Goal: Task Accomplishment & Management: Use online tool/utility

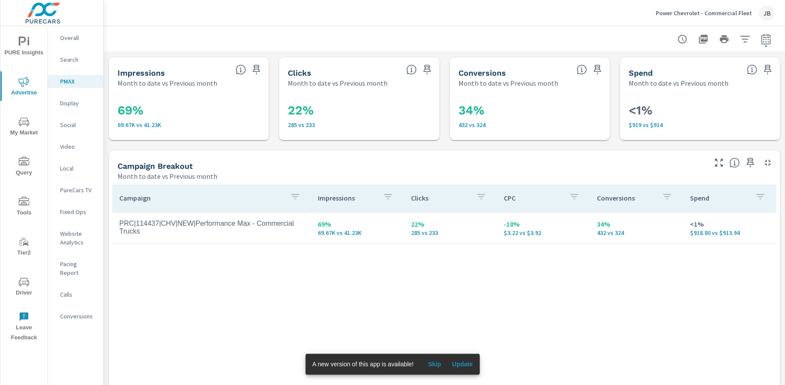
click at [702, 14] on p "Power Chevrolet - Commercial Fleet" at bounding box center [704, 13] width 96 height 8
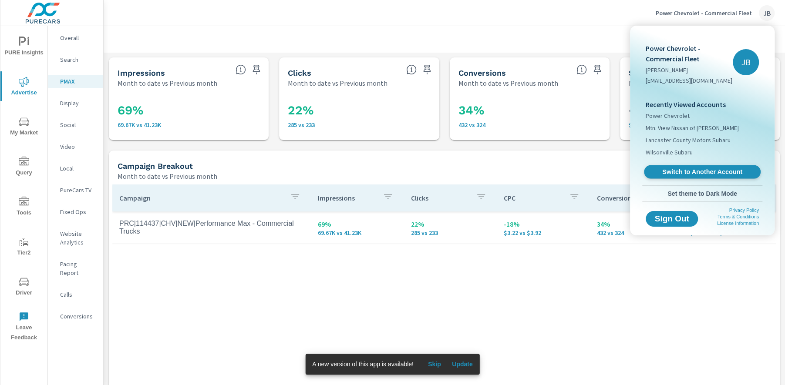
click at [722, 168] on span "Switch to Another Account" at bounding box center [702, 172] width 107 height 8
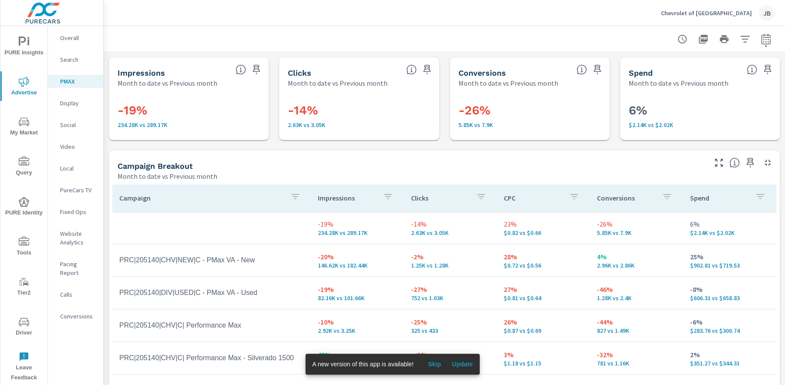
click at [73, 61] on p "Search" at bounding box center [78, 59] width 36 height 9
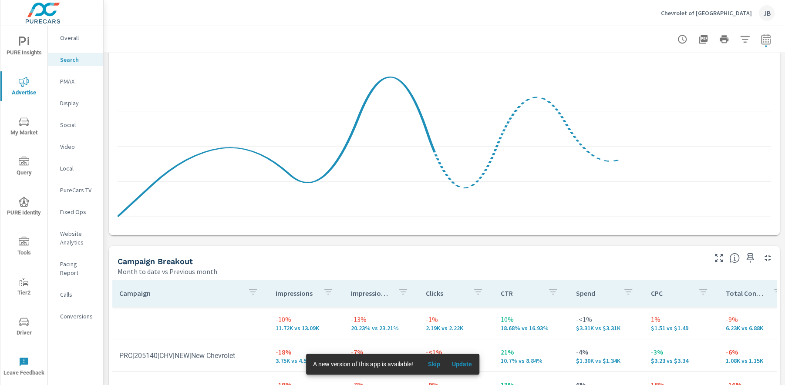
scroll to position [878, 0]
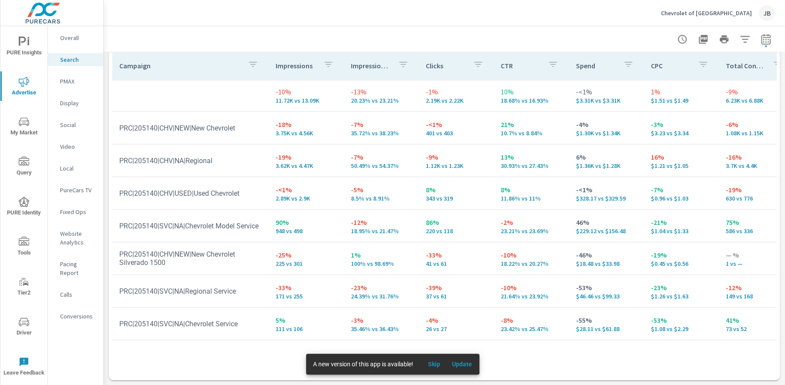
click at [74, 80] on p "PMAX" at bounding box center [78, 81] width 36 height 9
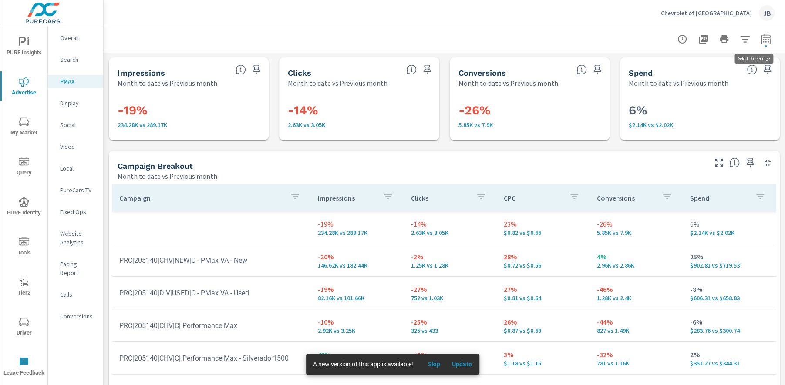
click at [761, 44] on icon "button" at bounding box center [765, 39] width 9 height 10
select select "Month to date"
select select "Previous month"
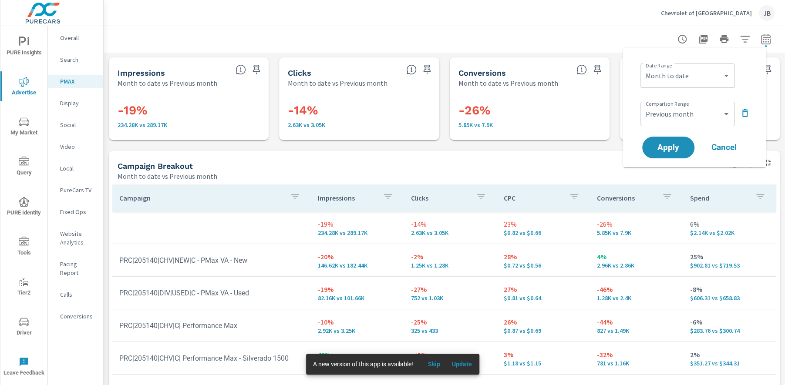
scroll to position [30, 0]
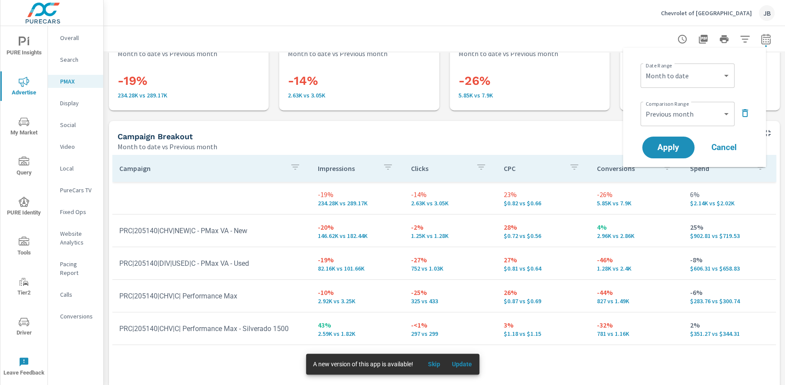
click at [67, 59] on p "Search" at bounding box center [78, 59] width 36 height 9
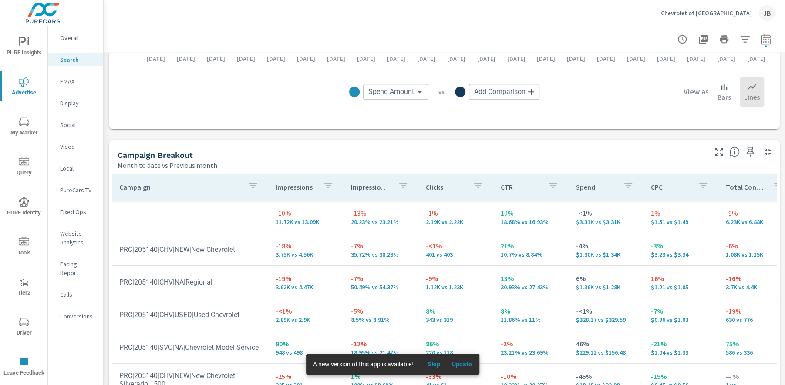
scroll to position [763, 0]
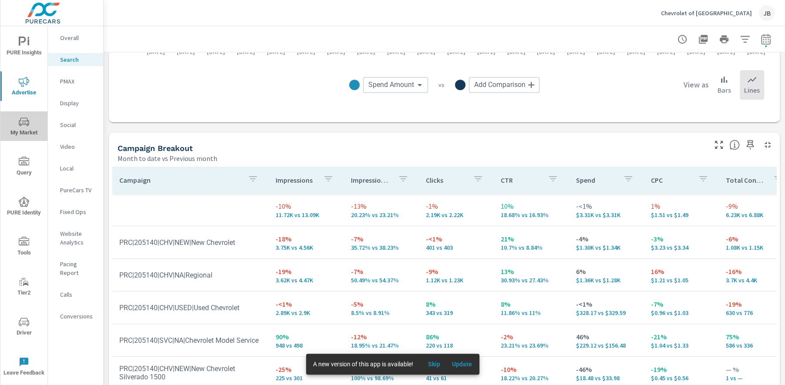
click at [24, 130] on span "My Market" at bounding box center [24, 127] width 42 height 21
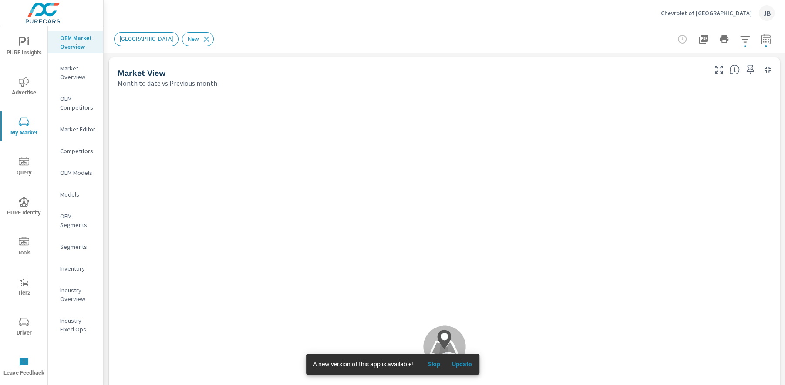
click at [437, 364] on span "Skip" at bounding box center [434, 364] width 21 height 8
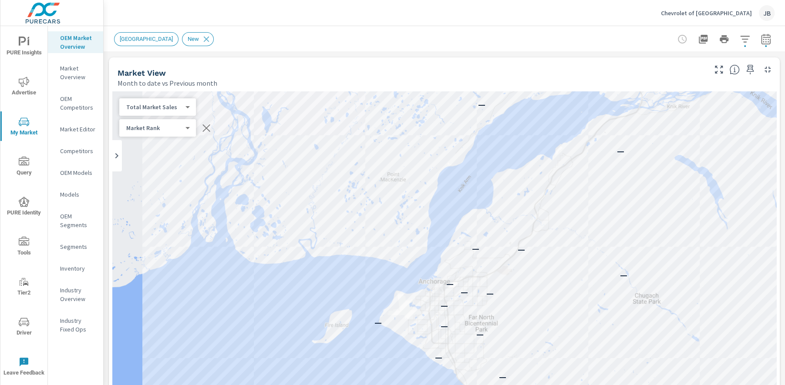
click at [71, 129] on p "Market Editor" at bounding box center [78, 129] width 36 height 9
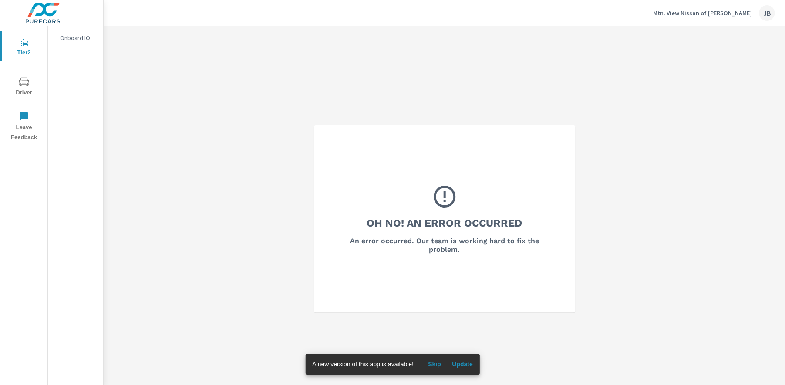
click at [741, 10] on p "Mtn. View Nissan of Dalton" at bounding box center [702, 13] width 99 height 8
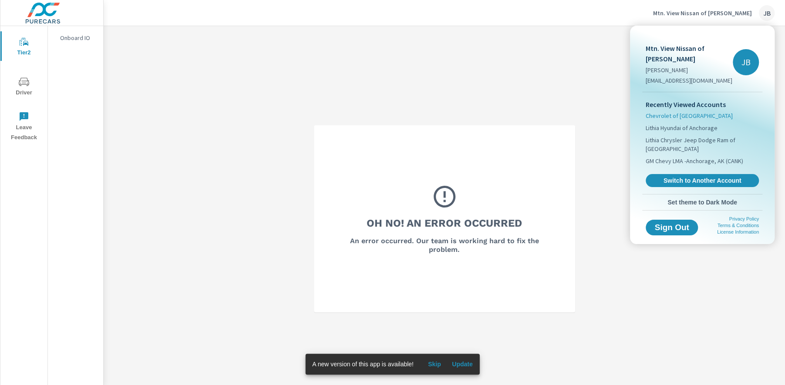
click at [683, 111] on span "Chevrolet of [GEOGRAPHIC_DATA]" at bounding box center [689, 115] width 87 height 9
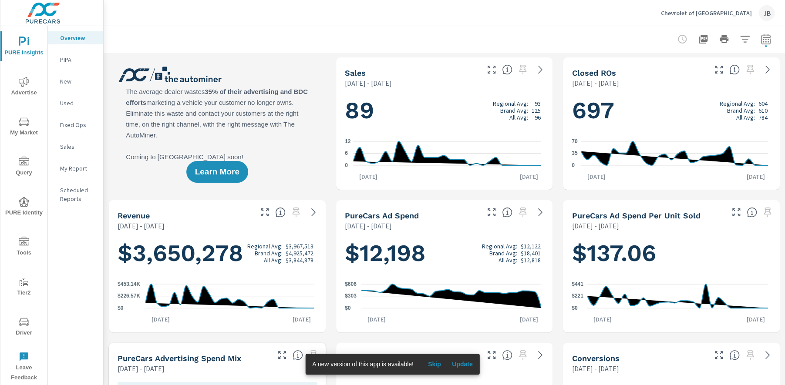
click at [35, 130] on span "My Market" at bounding box center [24, 127] width 42 height 21
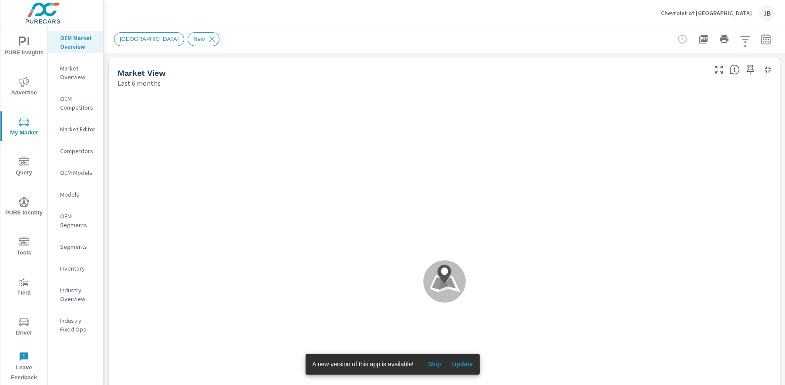
click at [434, 364] on span "Skip" at bounding box center [434, 364] width 21 height 8
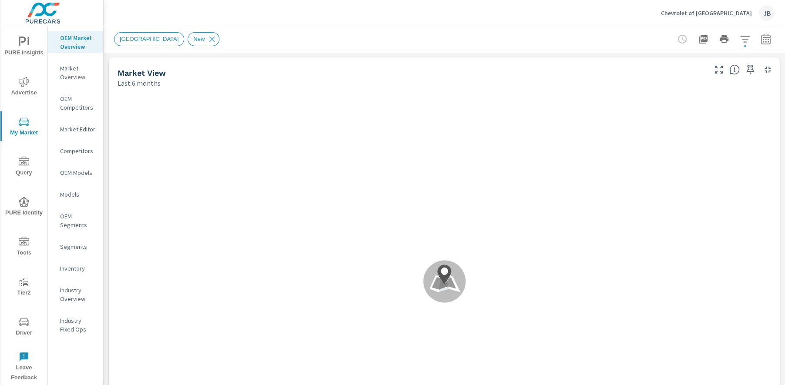
scroll to position [0, 0]
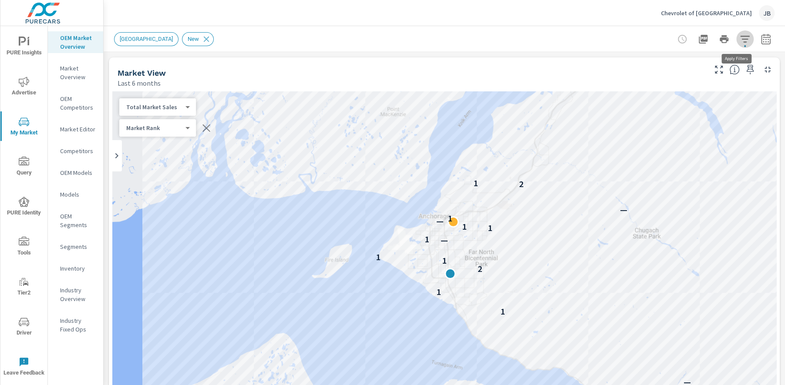
click at [740, 38] on icon "button" at bounding box center [745, 39] width 10 height 10
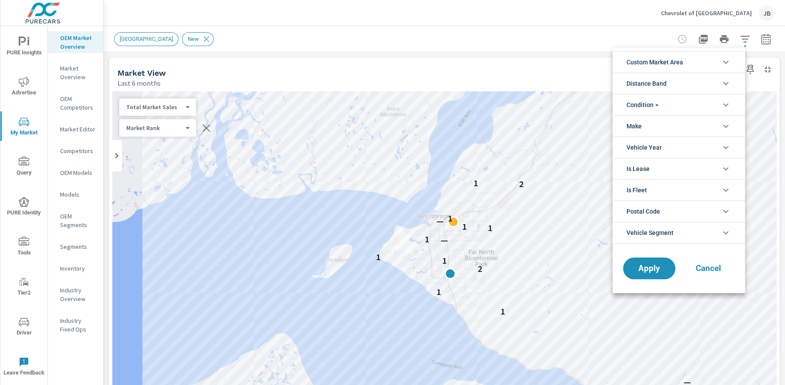
click at [659, 65] on span "Custom Market Area" at bounding box center [654, 62] width 57 height 21
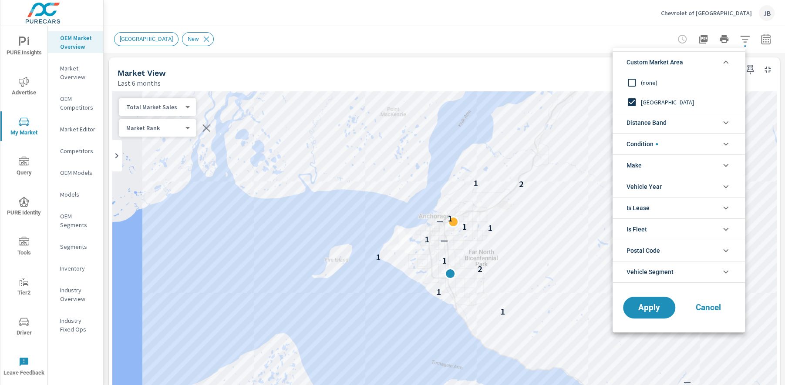
click at [660, 62] on span "Custom Market Area" at bounding box center [654, 62] width 57 height 21
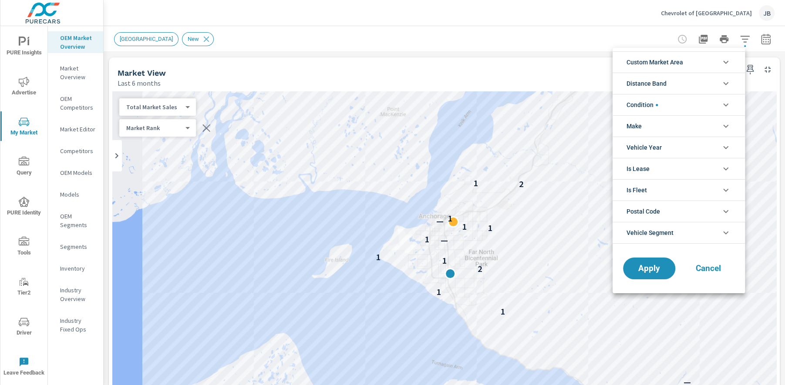
click at [658, 82] on span "Distance Band" at bounding box center [646, 83] width 40 height 21
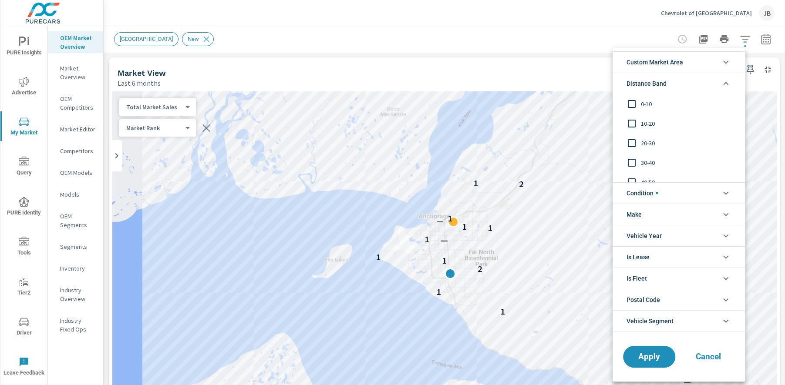
scroll to position [2, 0]
click at [632, 104] on input "filter options" at bounding box center [632, 102] width 18 height 18
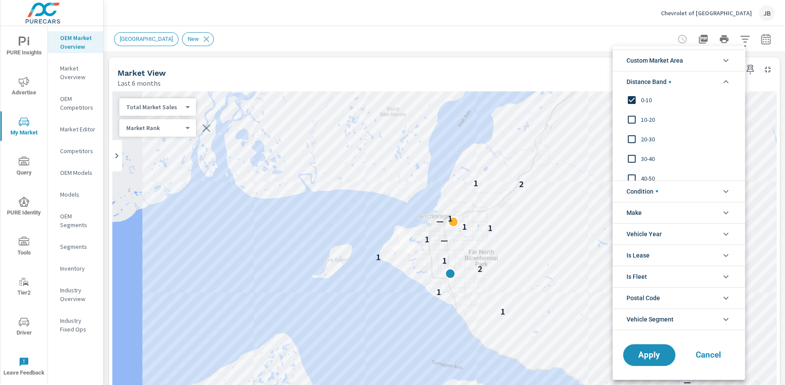
click at [630, 121] on input "filter options" at bounding box center [632, 120] width 18 height 18
click at [633, 138] on input "filter options" at bounding box center [632, 139] width 18 height 18
click at [631, 158] on input "filter options" at bounding box center [632, 159] width 18 height 18
click at [633, 151] on input "filter options" at bounding box center [632, 151] width 18 height 18
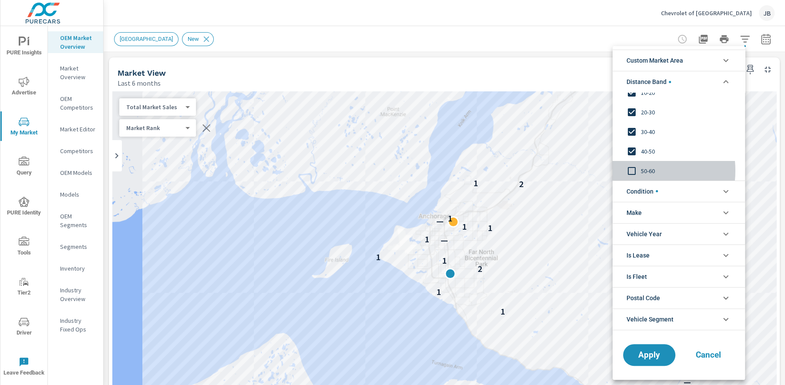
click at [632, 170] on input "filter options" at bounding box center [632, 171] width 18 height 18
click at [643, 351] on span "Apply" at bounding box center [649, 355] width 36 height 8
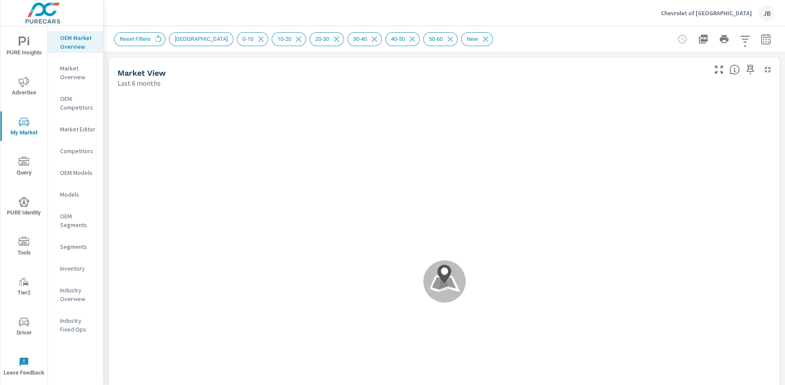
scroll to position [0, 0]
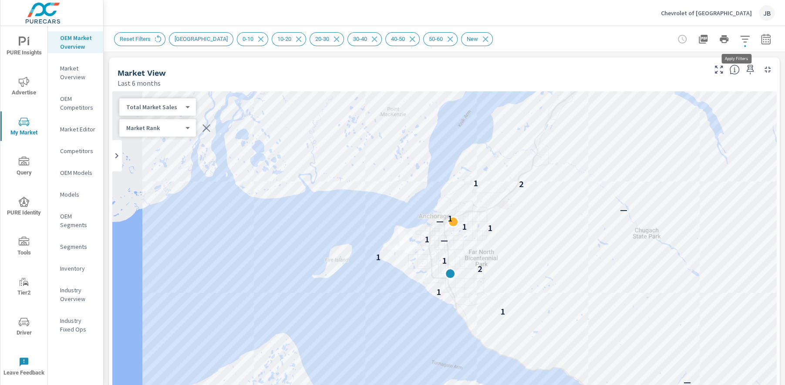
click at [740, 39] on icon "button" at bounding box center [744, 39] width 9 height 7
click at [737, 39] on body "PURE Insights Advertise My Market Query PURE Identity Tools Tier2 Driver Leave …" at bounding box center [392, 192] width 785 height 385
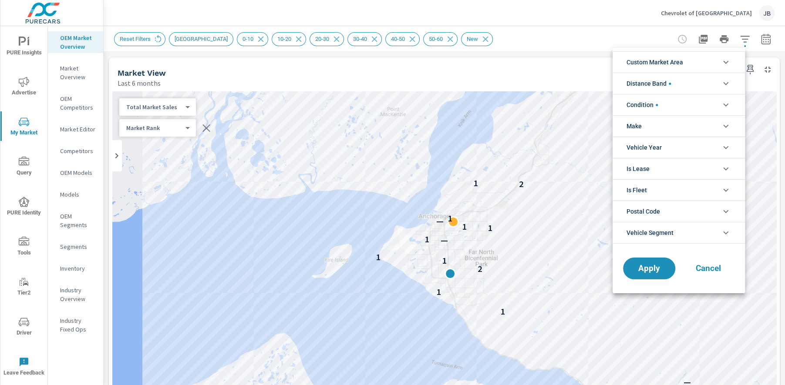
click at [655, 61] on span "Custom Market Area" at bounding box center [654, 62] width 57 height 21
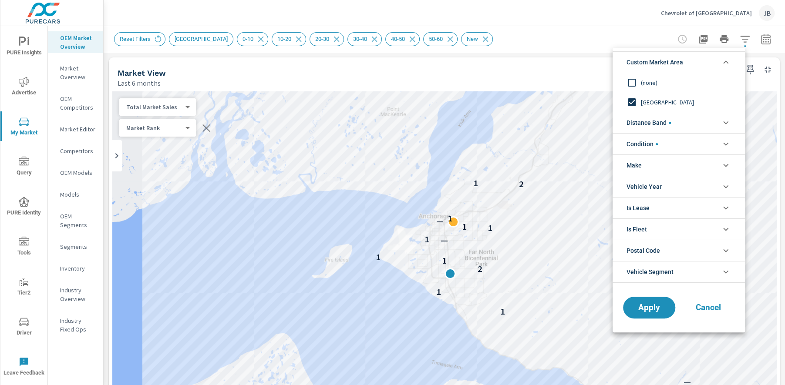
click at [652, 81] on span "(none)" at bounding box center [688, 82] width 95 height 10
click at [650, 306] on span "Apply" at bounding box center [649, 308] width 36 height 8
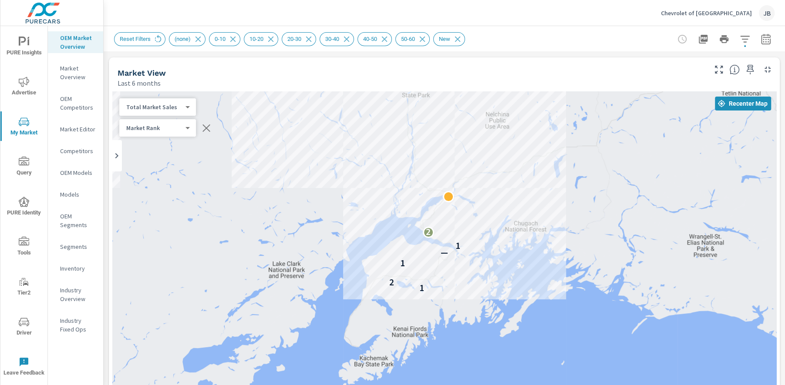
drag, startPoint x: 423, startPoint y: 236, endPoint x: 525, endPoint y: 190, distance: 111.1
click at [525, 190] on div "1 2 1 — 1 2" at bounding box center [444, 268] width 664 height 354
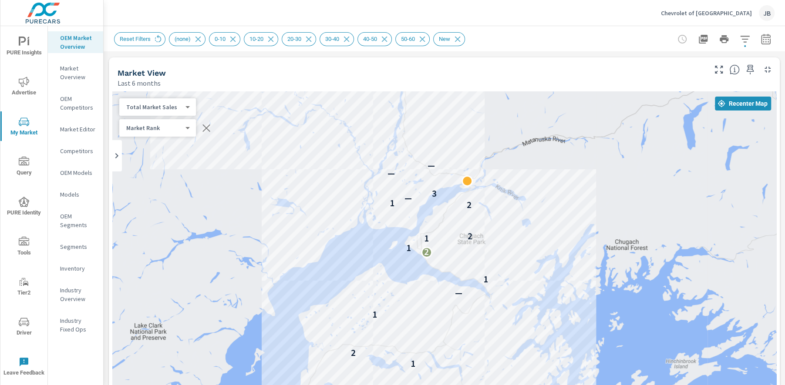
drag, startPoint x: 440, startPoint y: 270, endPoint x: 479, endPoint y: 347, distance: 86.6
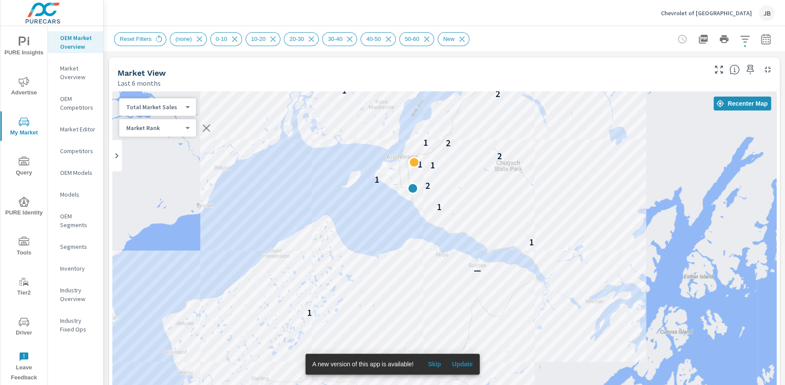
scroll to position [0, 0]
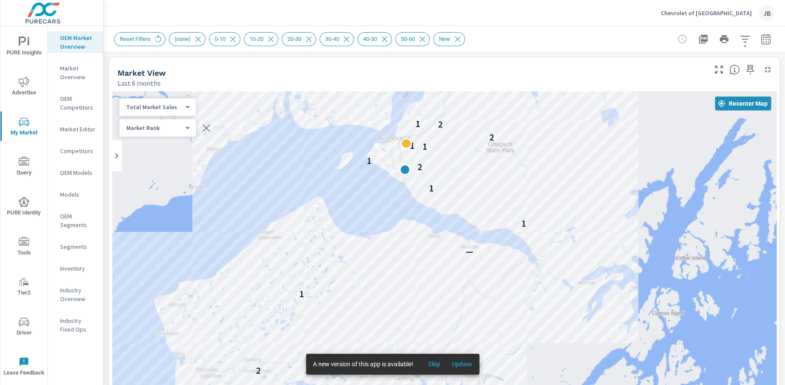
click at [71, 125] on p "Market Editor" at bounding box center [78, 129] width 36 height 9
